Goal: Information Seeking & Learning: Check status

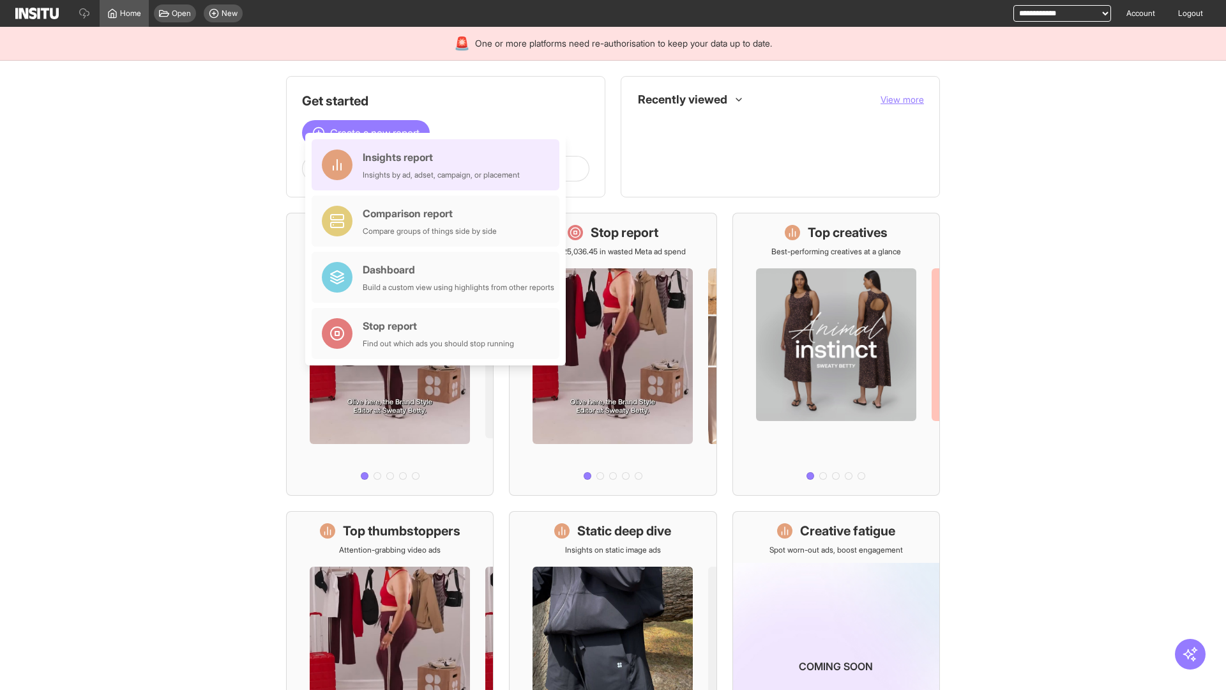
click at [439, 165] on div "Insights report Insights by ad, adset, campaign, or placement" at bounding box center [441, 164] width 157 height 31
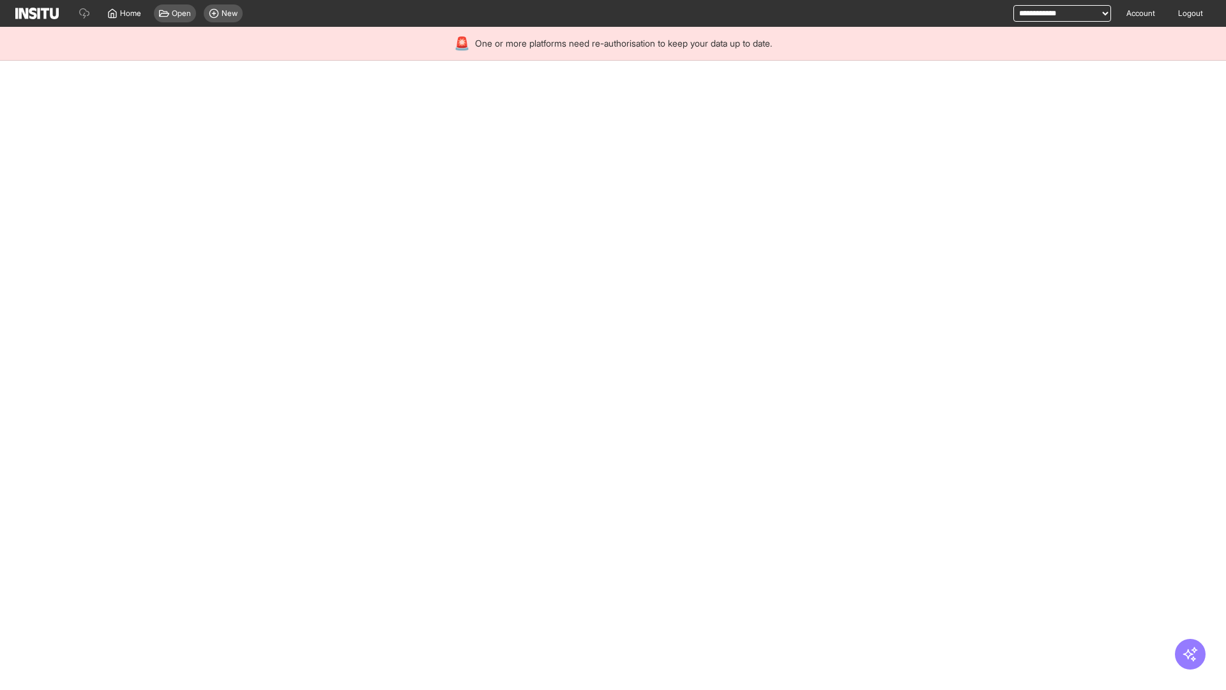
select select "**"
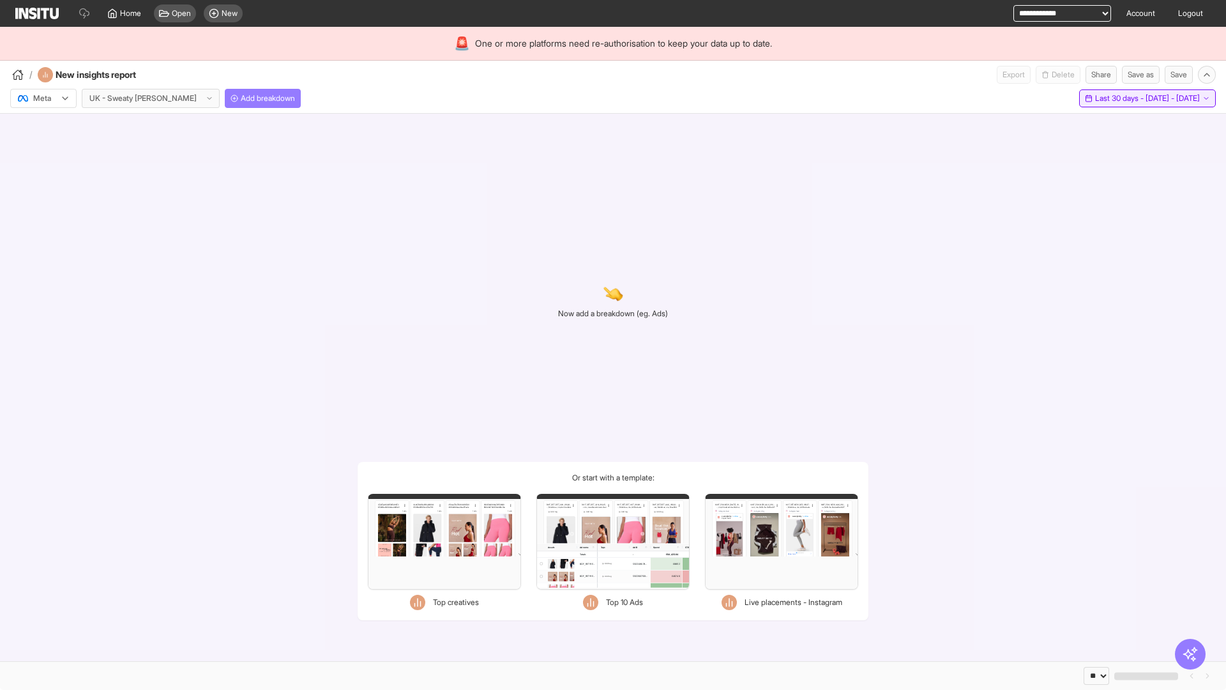
click at [1118, 98] on span "Last 30 days - [DATE] - [DATE]" at bounding box center [1147, 98] width 105 height 10
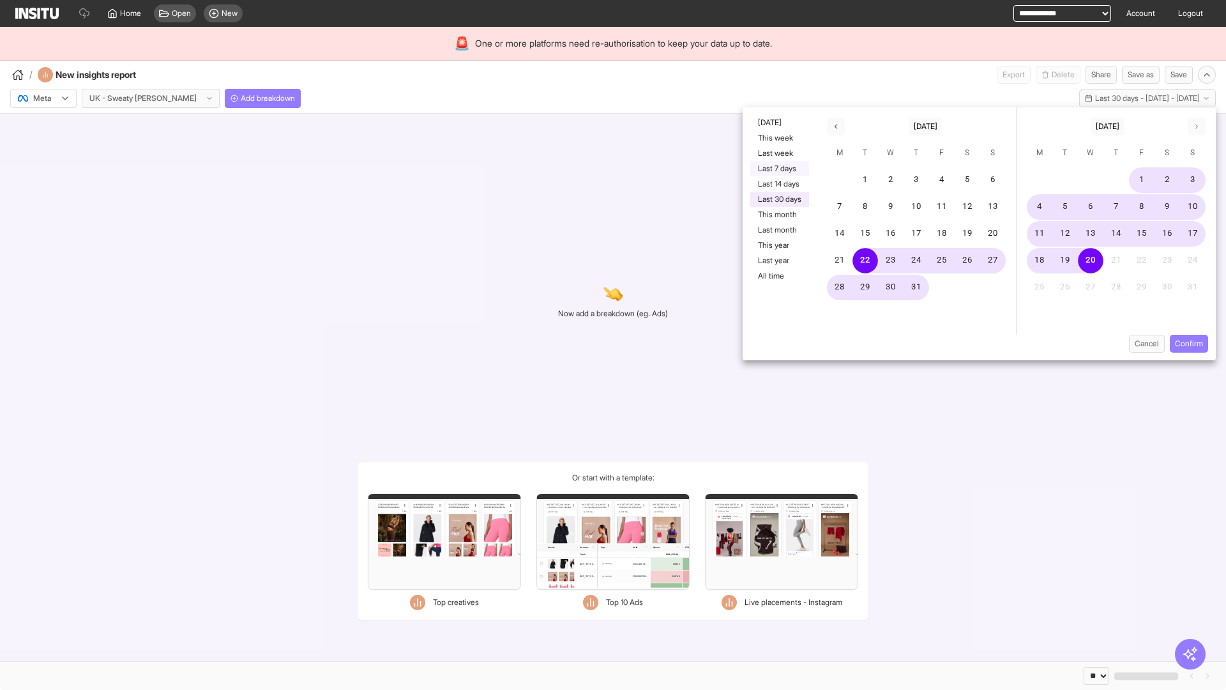
click at [779, 169] on button "Last 7 days" at bounding box center [779, 168] width 59 height 15
